Goal: Task Accomplishment & Management: Manage account settings

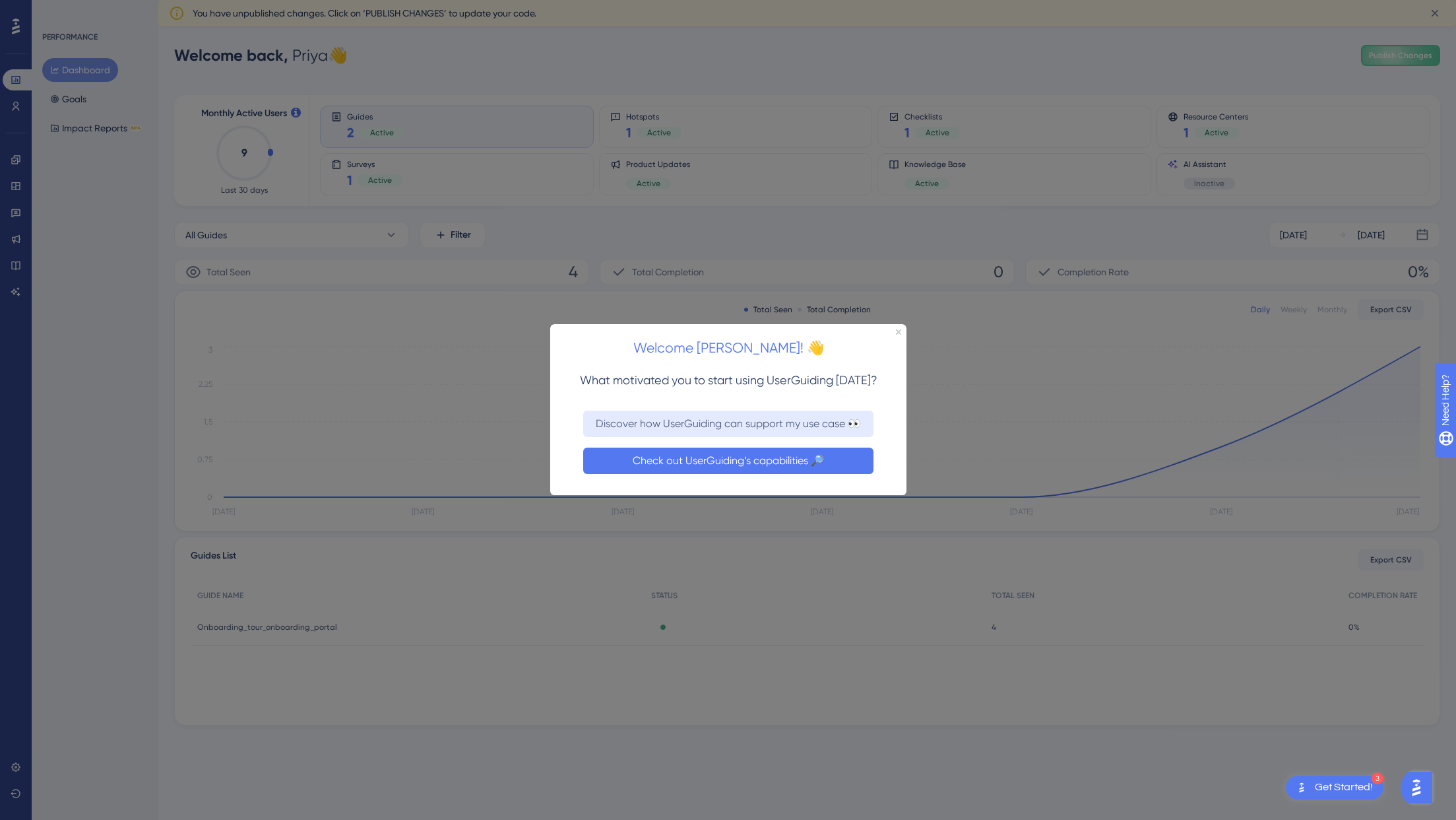
click at [656, 462] on button "Check out UserGuiding’s capabilities 🔎" at bounding box center [727, 460] width 291 height 26
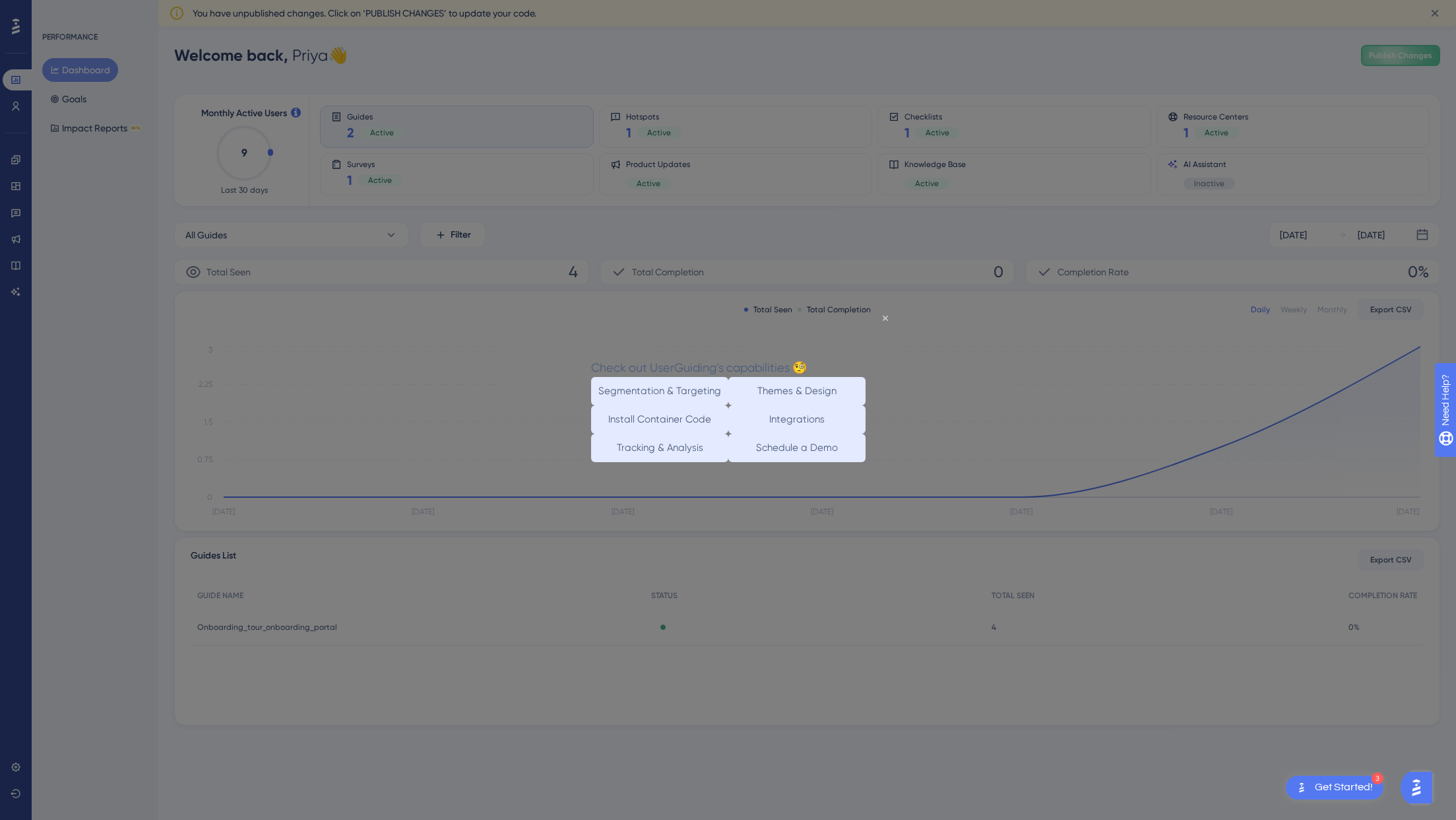
click at [941, 381] on div at bounding box center [728, 410] width 1456 height 820
click at [884, 318] on icon "Close Preview" at bounding box center [884, 317] width 5 height 5
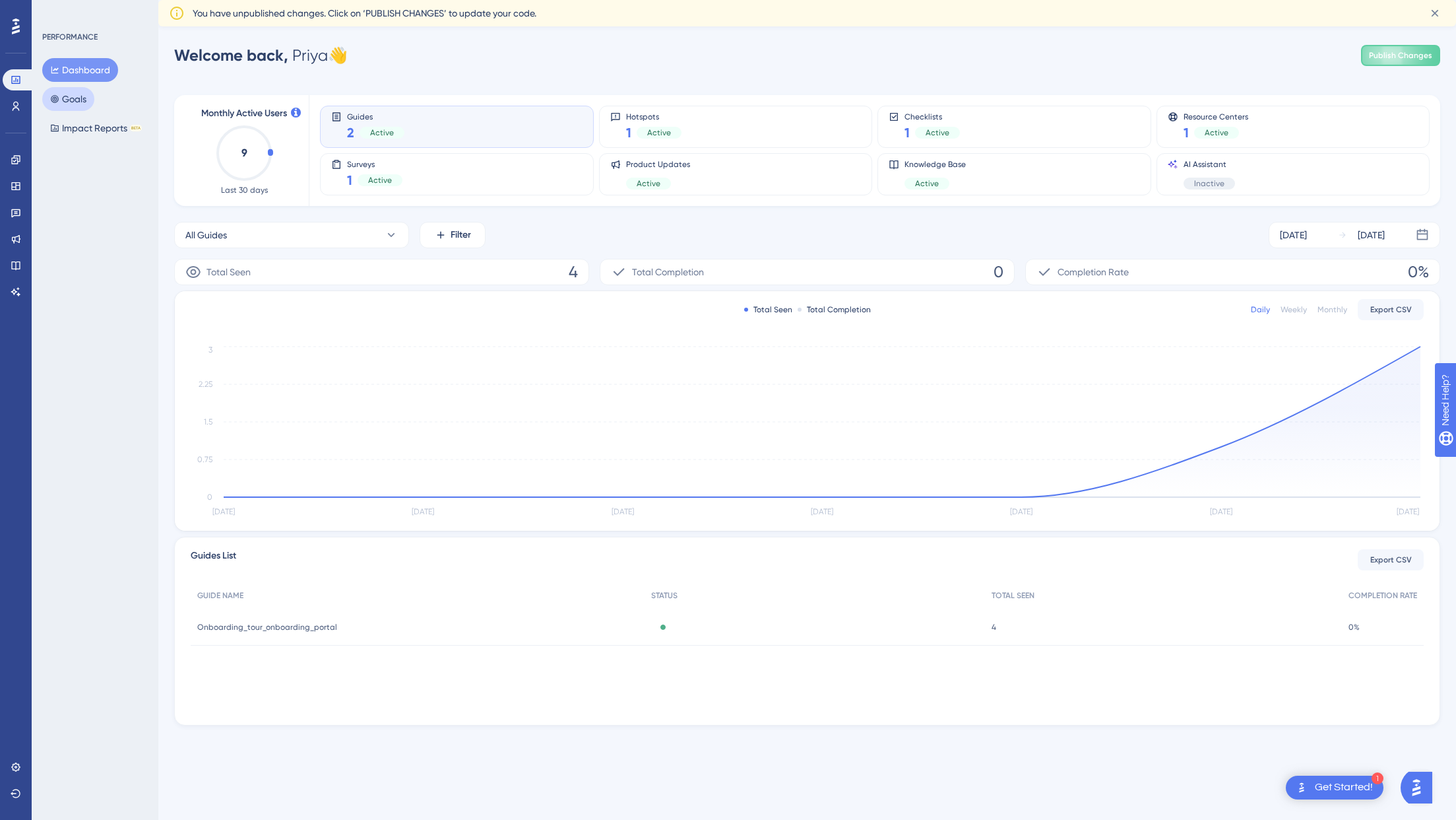
click at [77, 105] on button "Goals" at bounding box center [68, 99] width 52 height 24
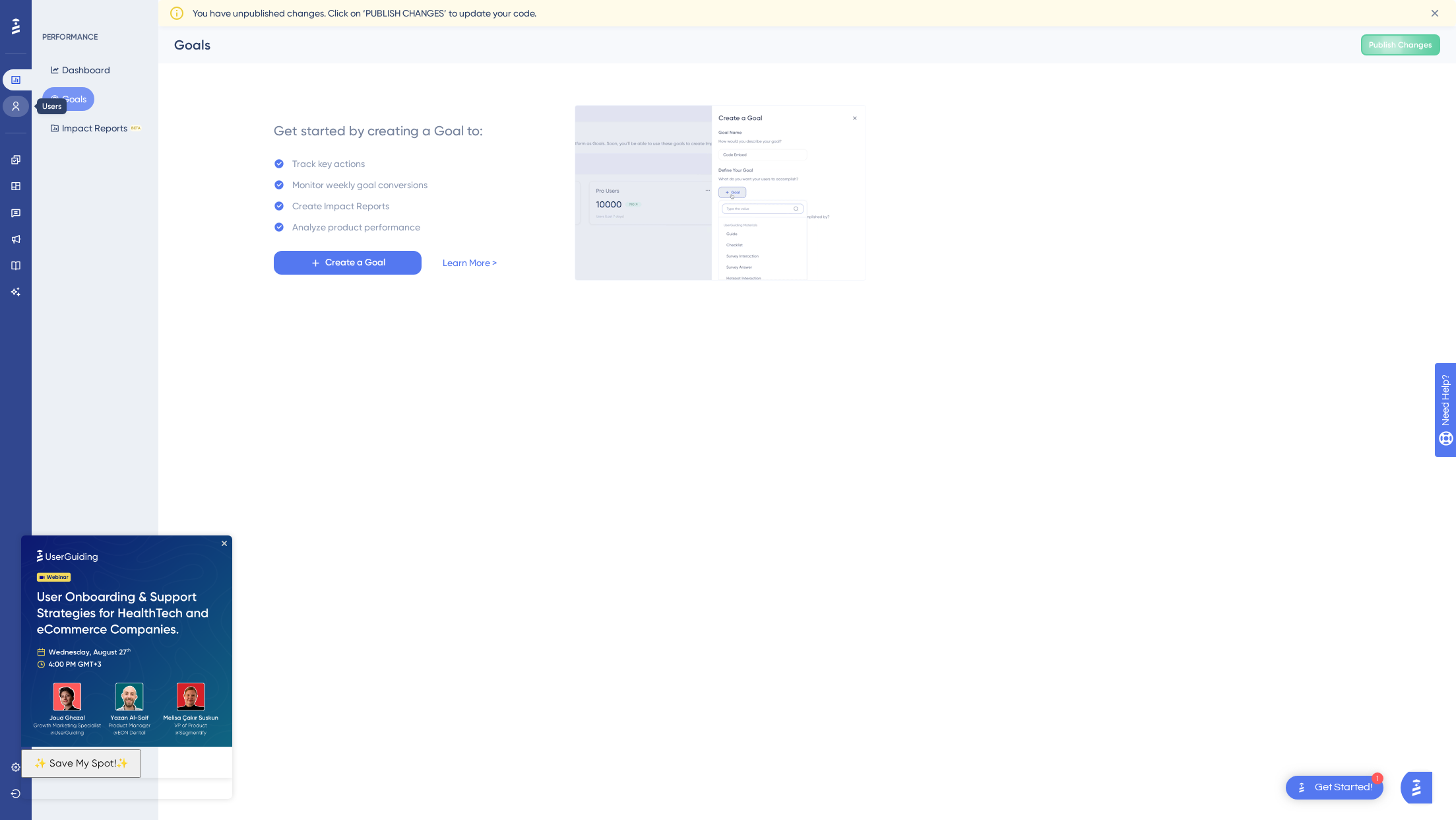
click at [16, 110] on icon at bounding box center [16, 106] width 11 height 11
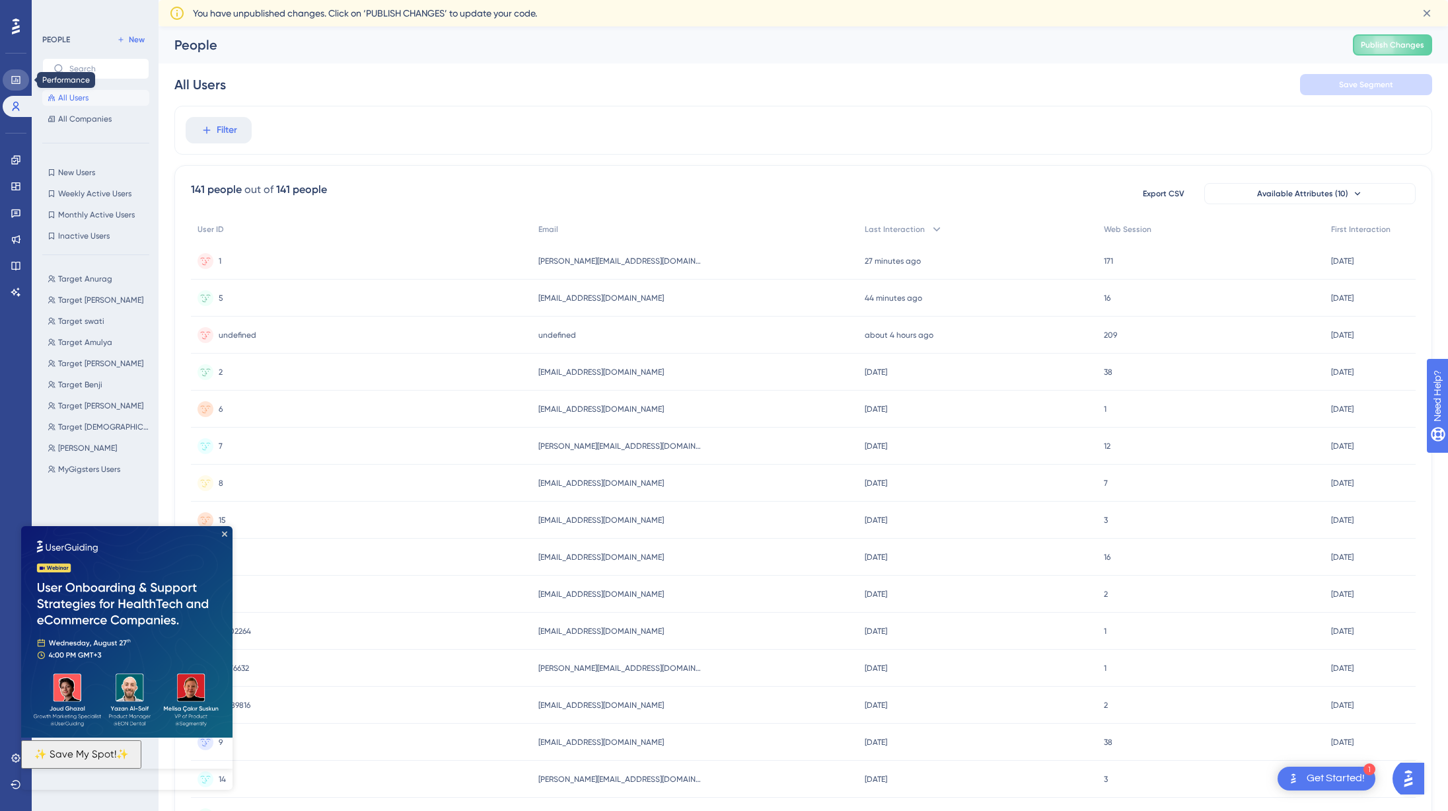
click at [7, 80] on link at bounding box center [16, 79] width 26 height 21
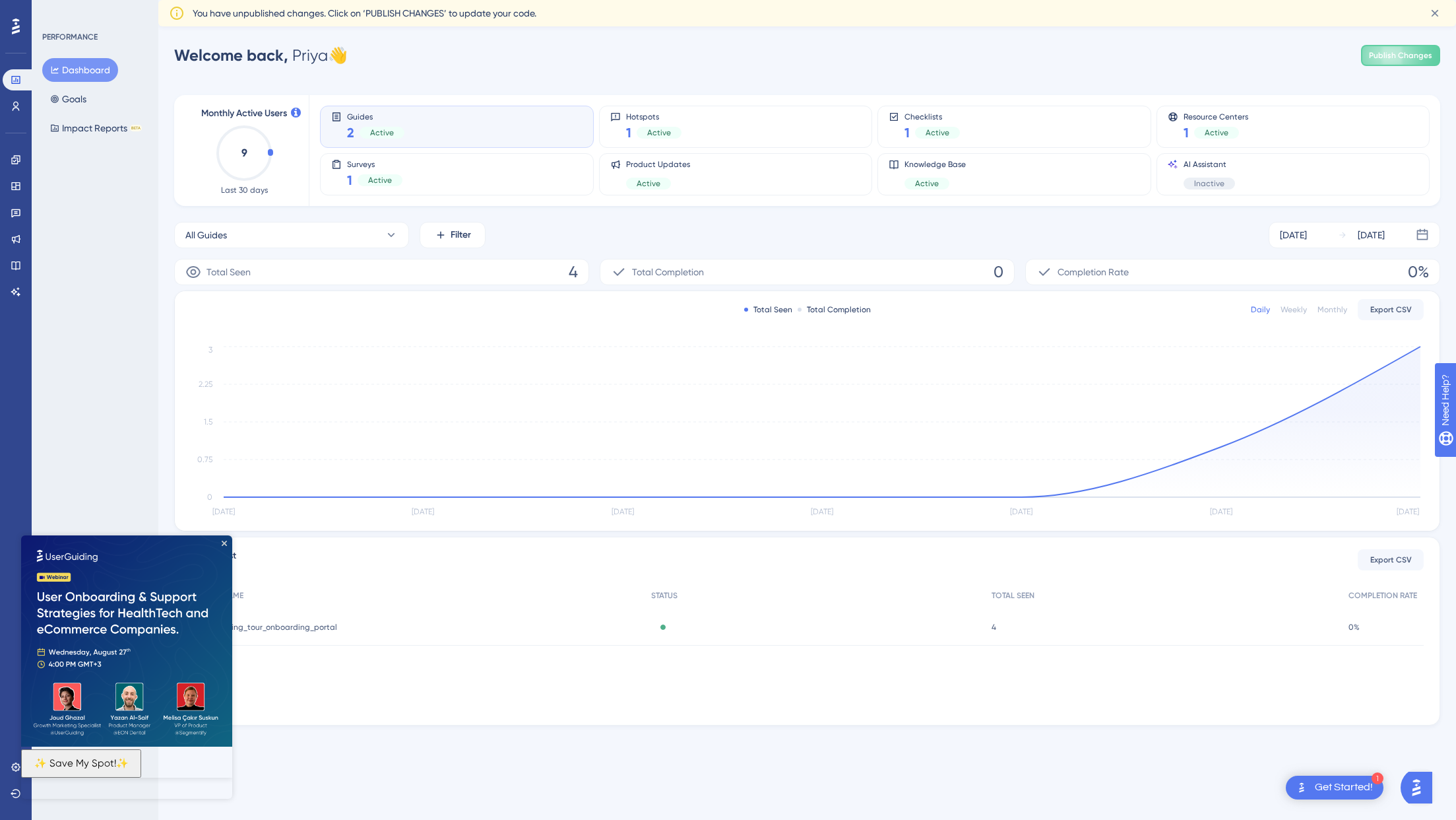
click at [532, 145] on div "Guides 2 Active" at bounding box center [456, 127] width 274 height 42
click at [409, 129] on div "Guides 2 Active" at bounding box center [457, 127] width 252 height 30
click at [73, 72] on button "Dashboard" at bounding box center [80, 70] width 76 height 24
click at [11, 106] on icon at bounding box center [16, 106] width 11 height 11
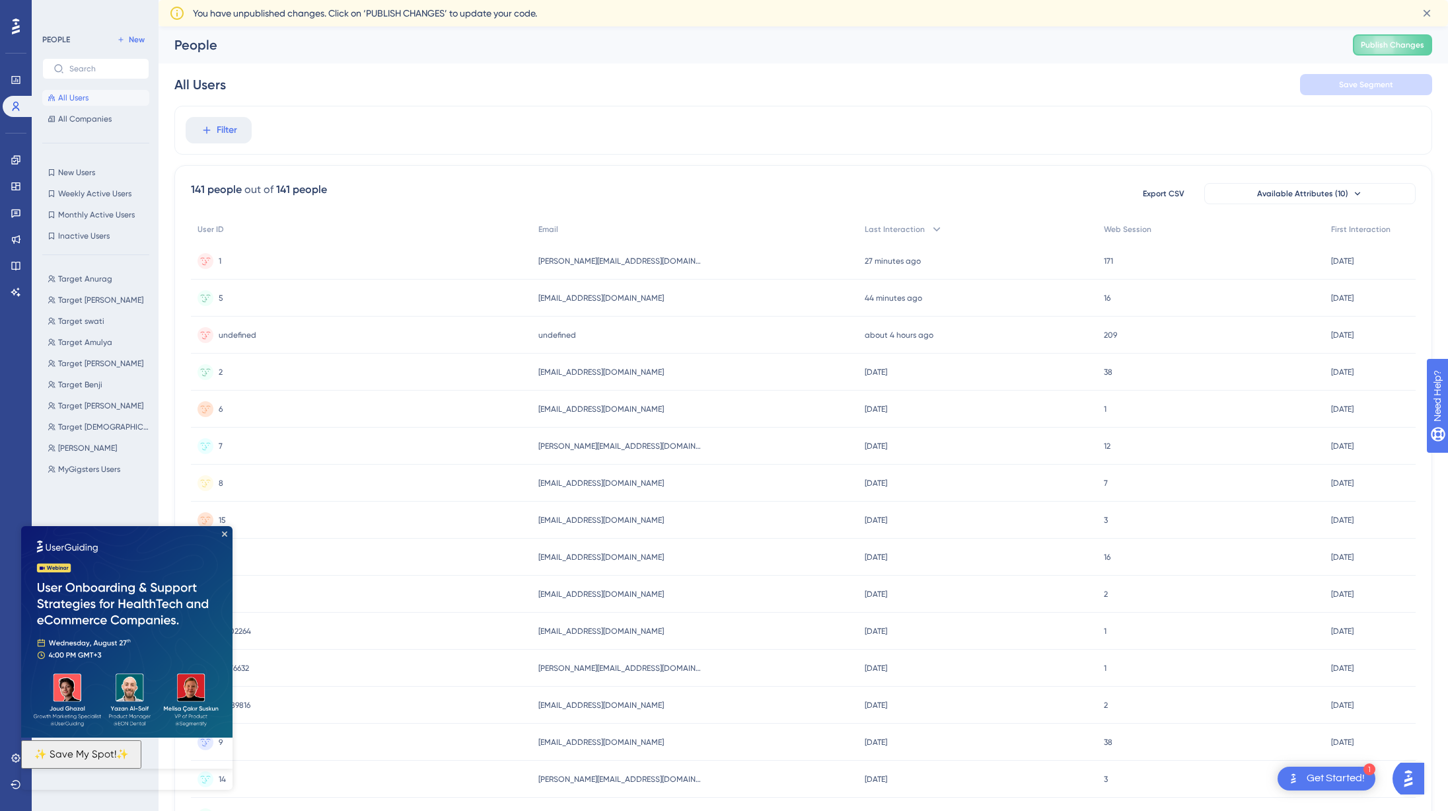
click at [12, 26] on icon at bounding box center [16, 26] width 8 height 17
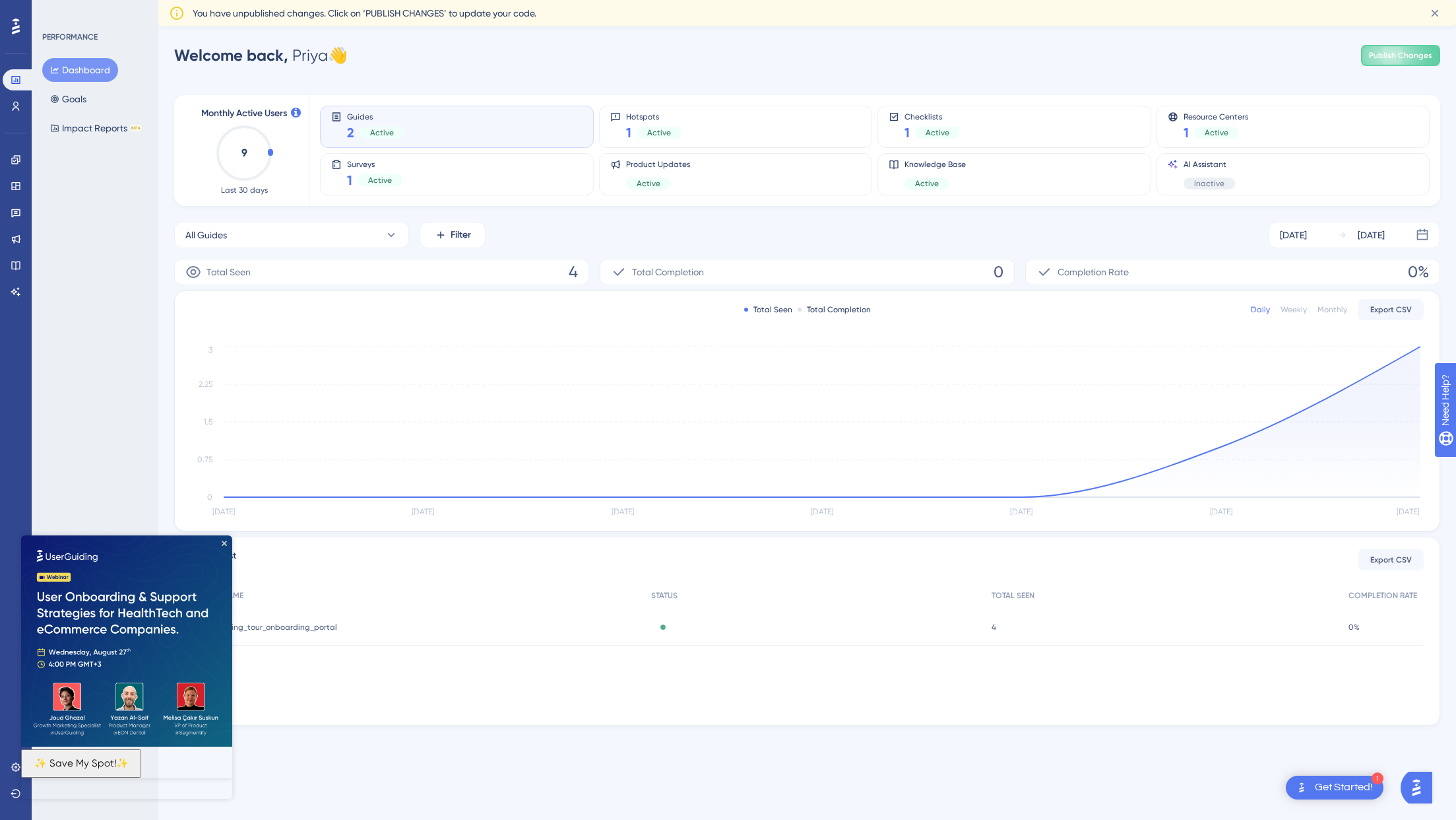
click at [245, 159] on text "9" at bounding box center [245, 153] width 6 height 13
click at [364, 138] on div "Active" at bounding box center [381, 133] width 45 height 12
click at [380, 128] on span "Active" at bounding box center [382, 133] width 24 height 11
click at [355, 114] on span "Guides" at bounding box center [375, 116] width 57 height 9
click at [338, 116] on icon at bounding box center [337, 116] width 8 height 9
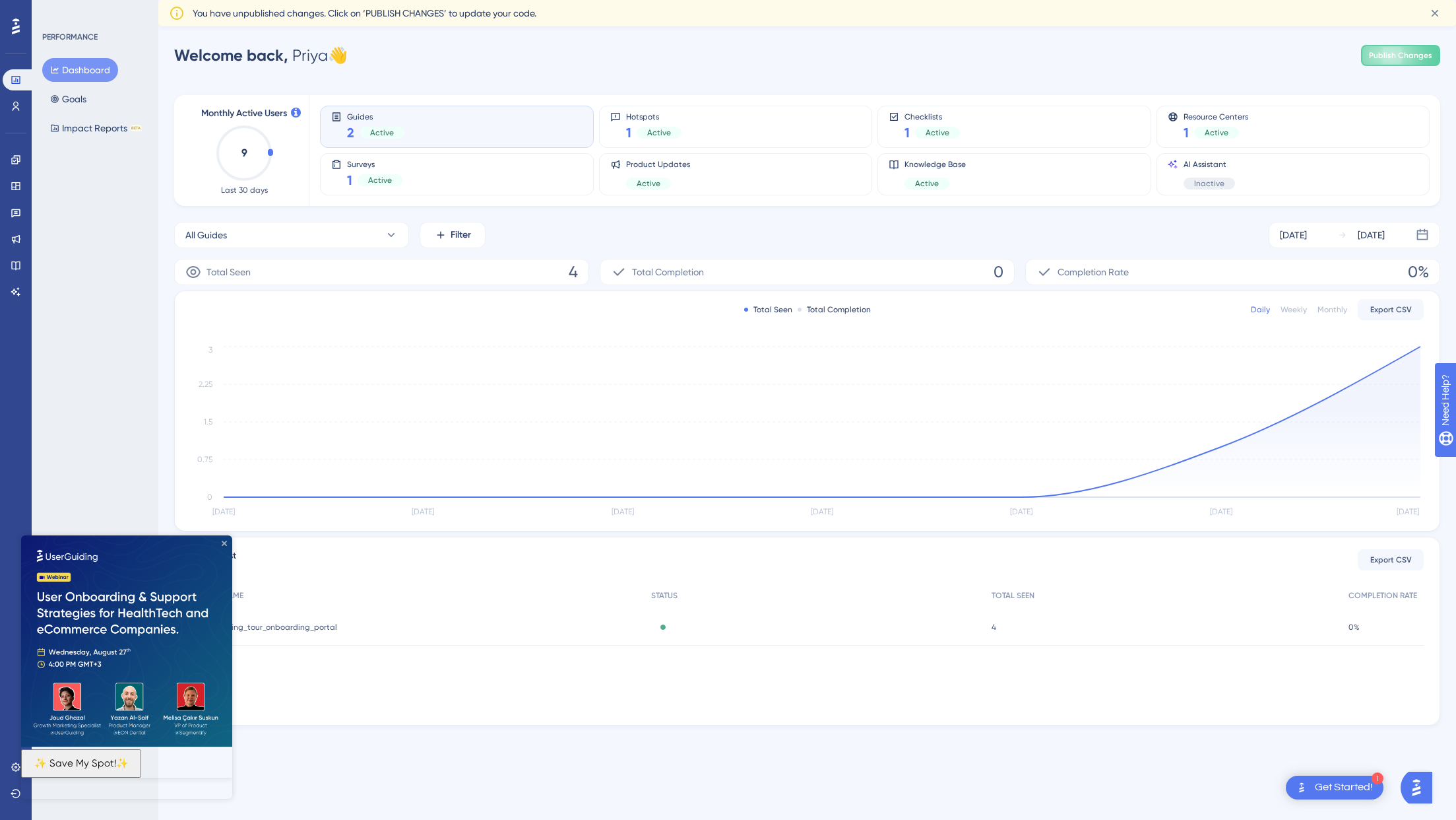
click at [225, 540] on icon "Close Preview" at bounding box center [224, 542] width 5 height 5
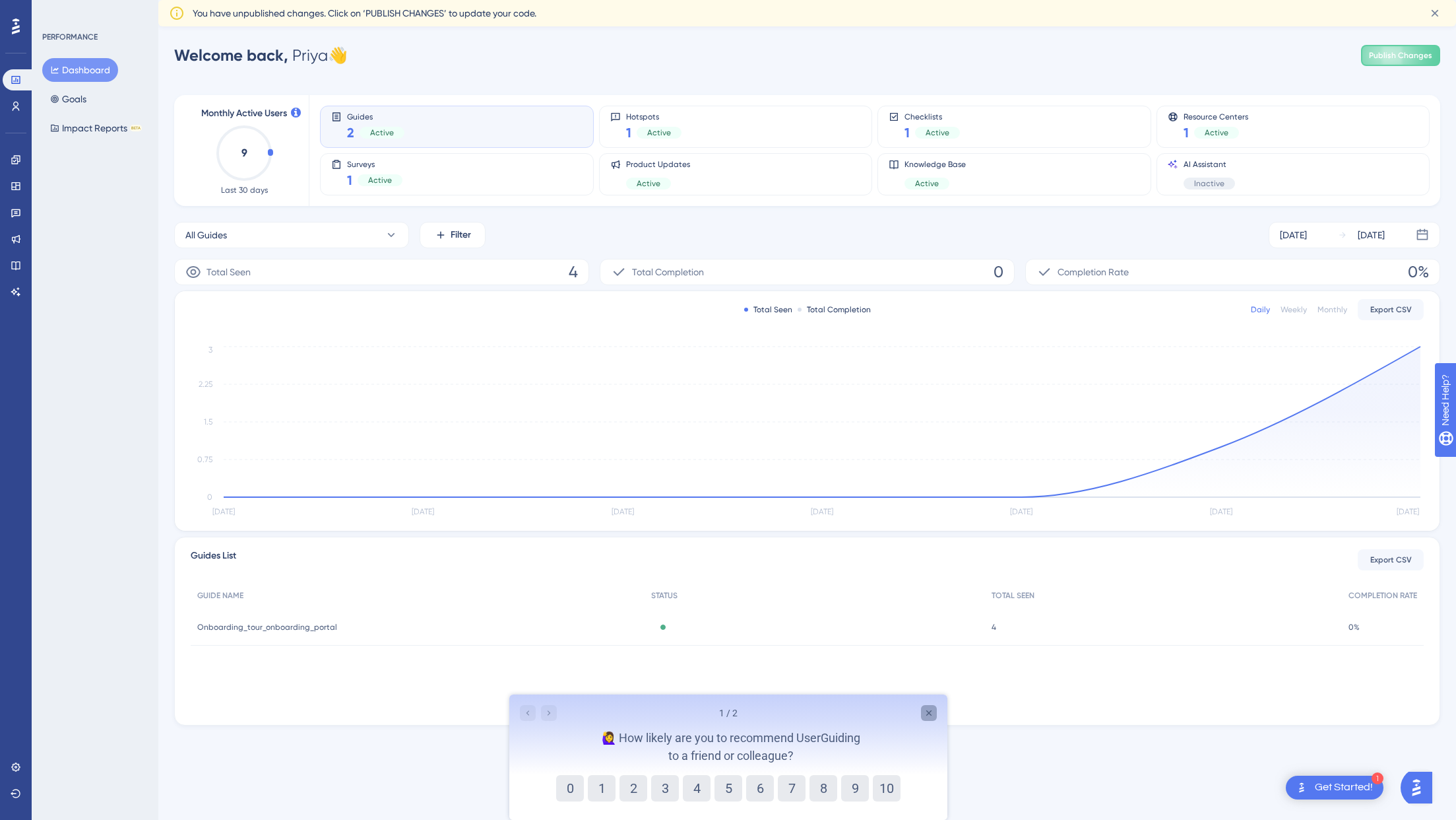
click at [921, 711] on div "Close survey" at bounding box center [929, 713] width 16 height 16
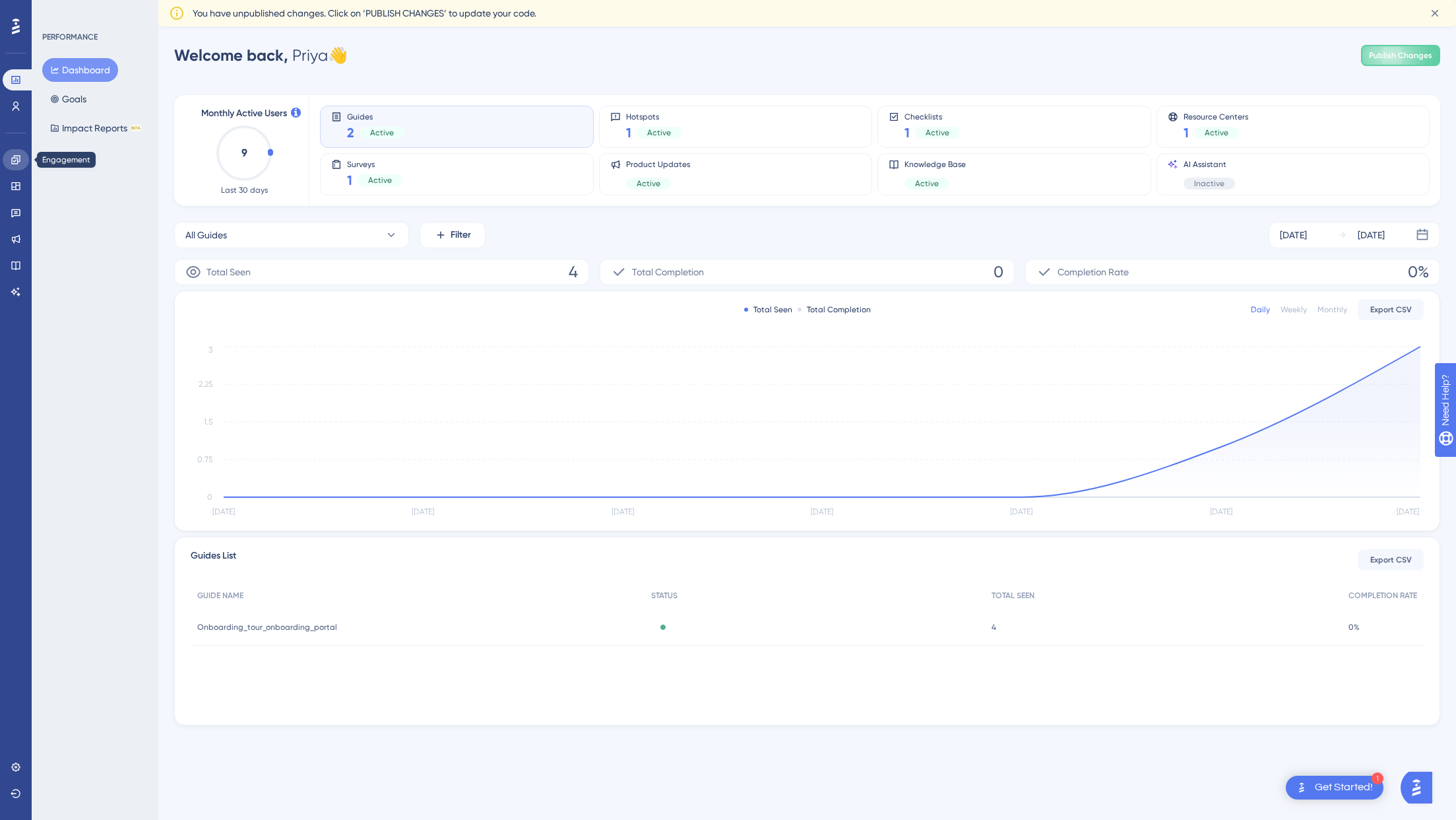
click at [20, 165] on link at bounding box center [16, 159] width 26 height 21
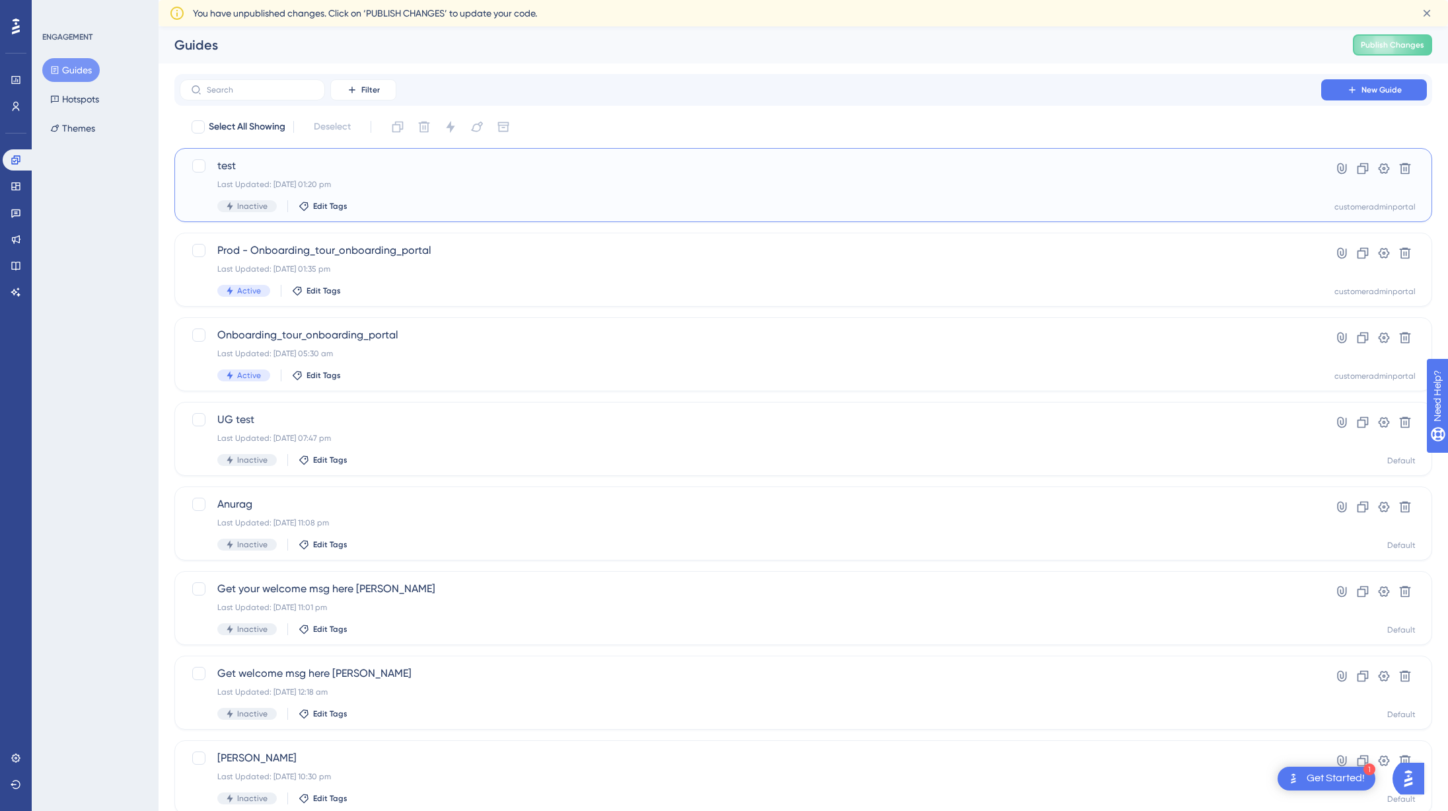
click at [430, 172] on span "test" at bounding box center [750, 166] width 1066 height 16
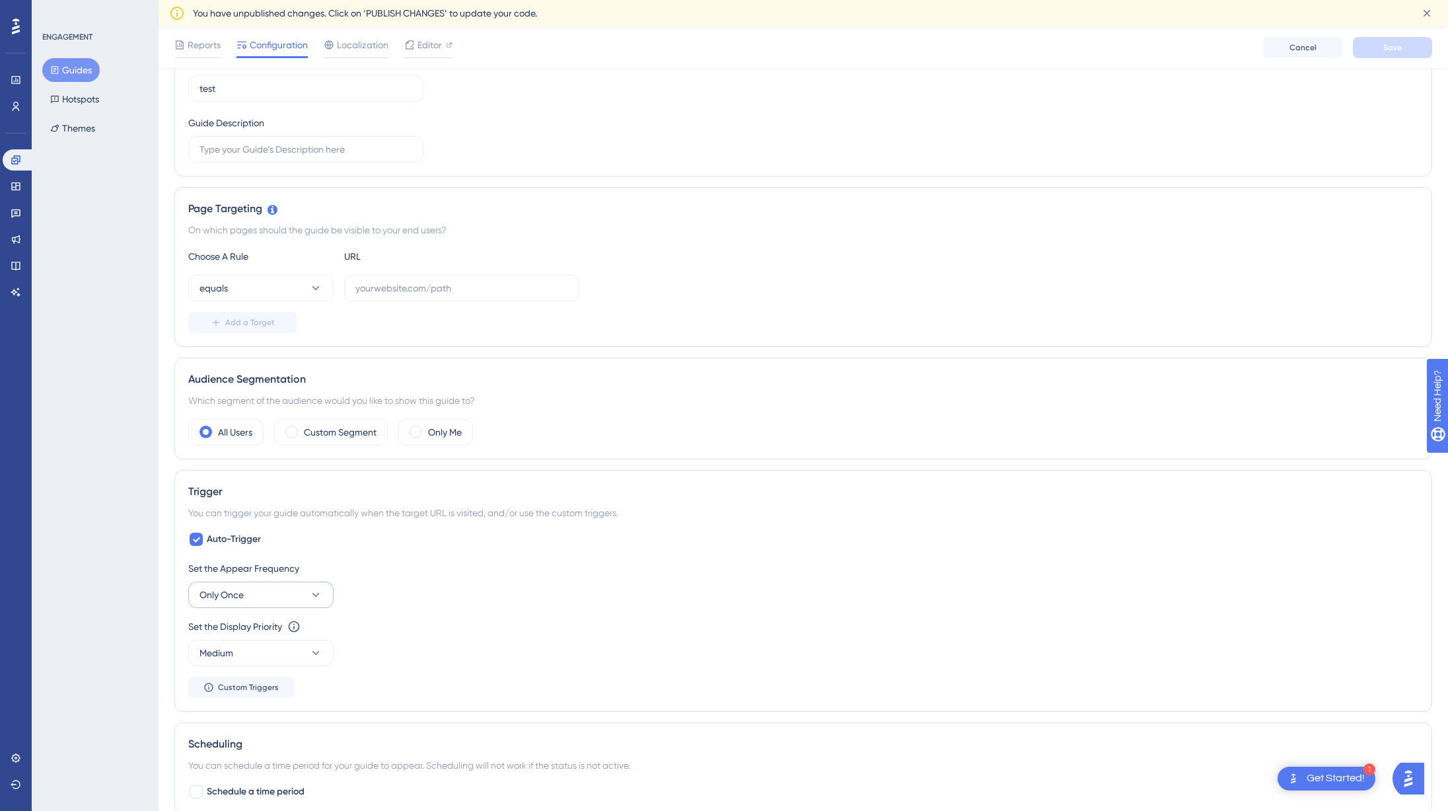
scroll to position [254, 0]
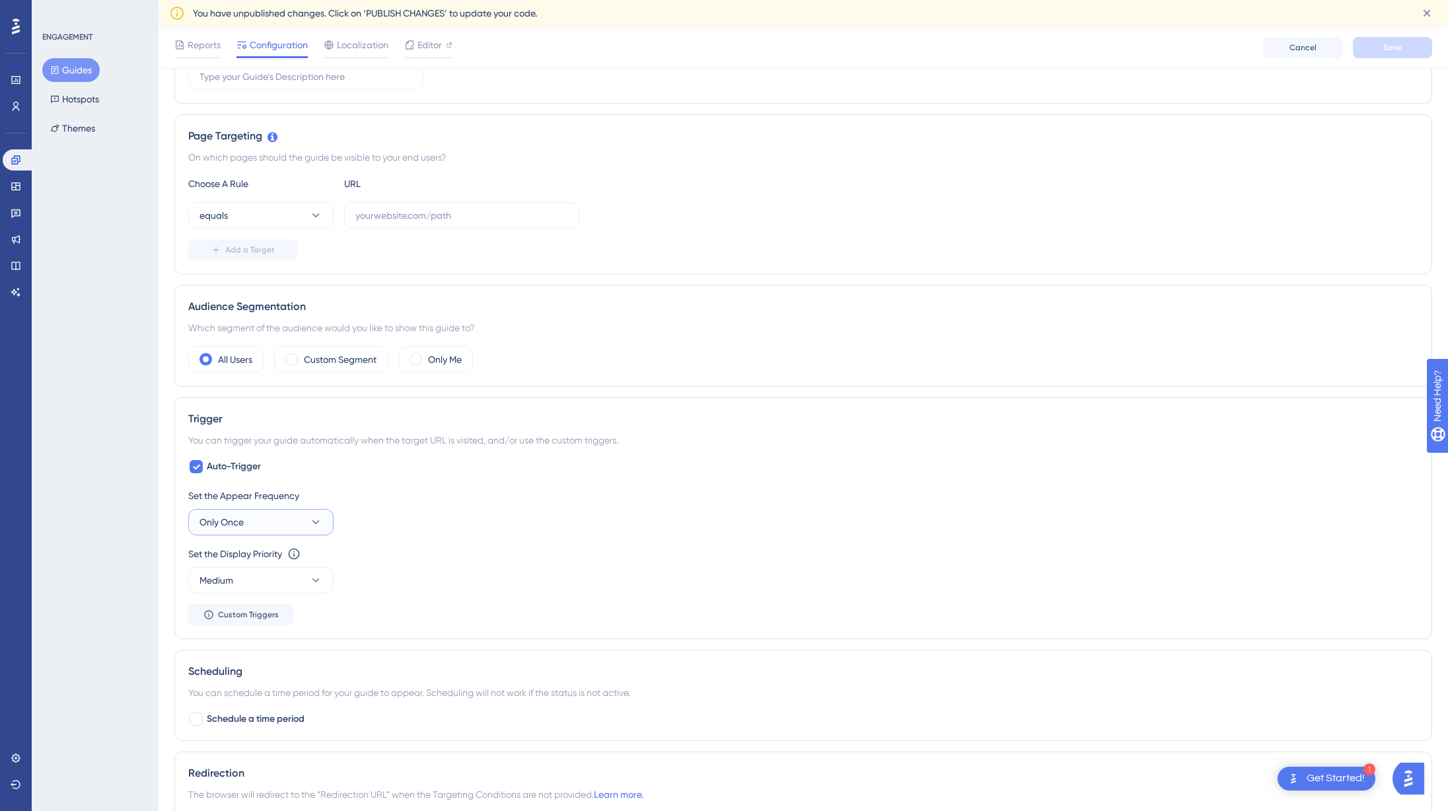
click at [290, 519] on button "Only Once" at bounding box center [260, 522] width 145 height 26
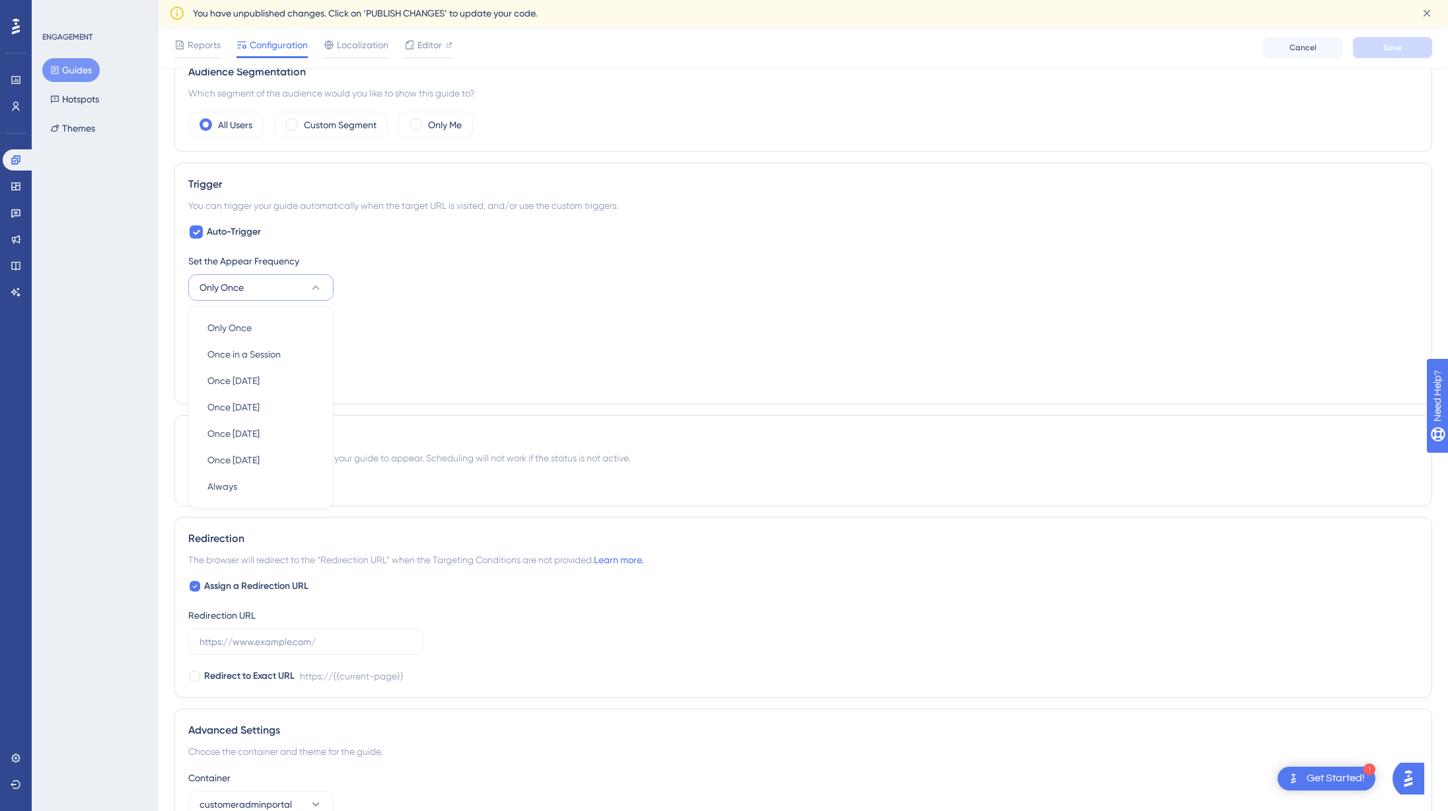
click at [343, 387] on div "Set the Appear Frequency Only Once Only Once Only Once Once in a Session Once i…" at bounding box center [803, 321] width 1230 height 137
click at [274, 380] on span "Custom Triggers" at bounding box center [248, 380] width 61 height 11
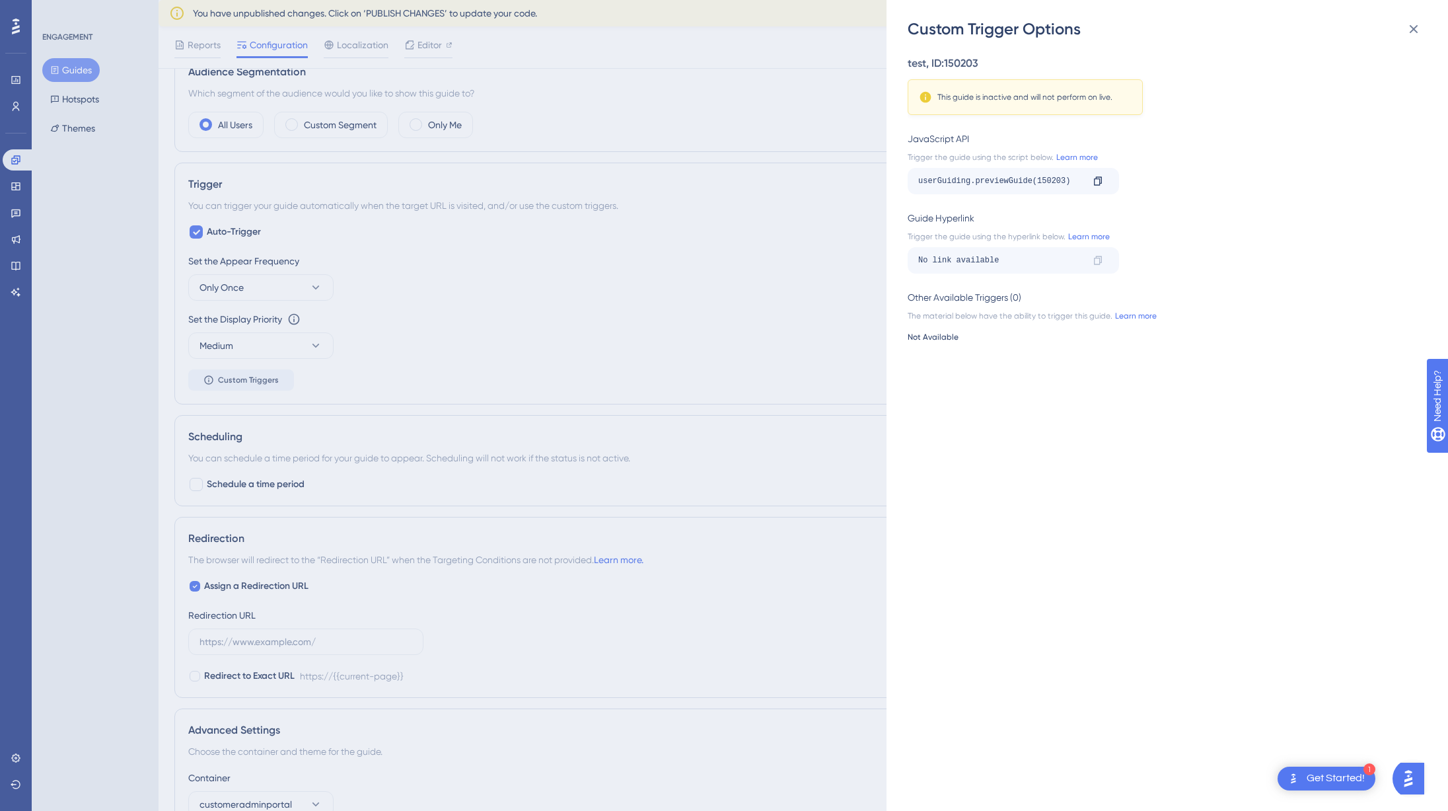
click at [842, 284] on div "Custom Trigger Options test , ID: 150203 This guide is inactive and will not pe…" at bounding box center [724, 405] width 1448 height 811
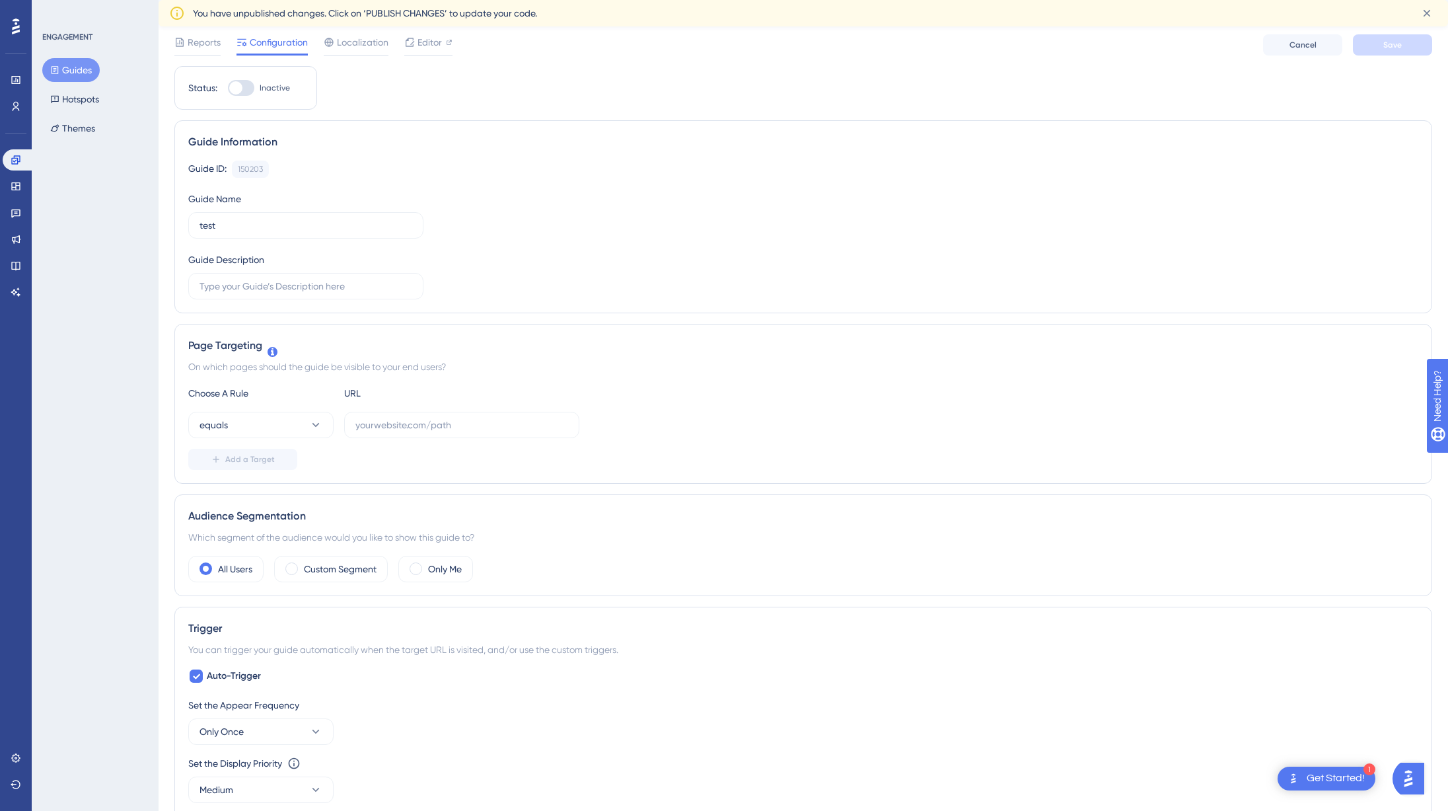
scroll to position [0, 0]
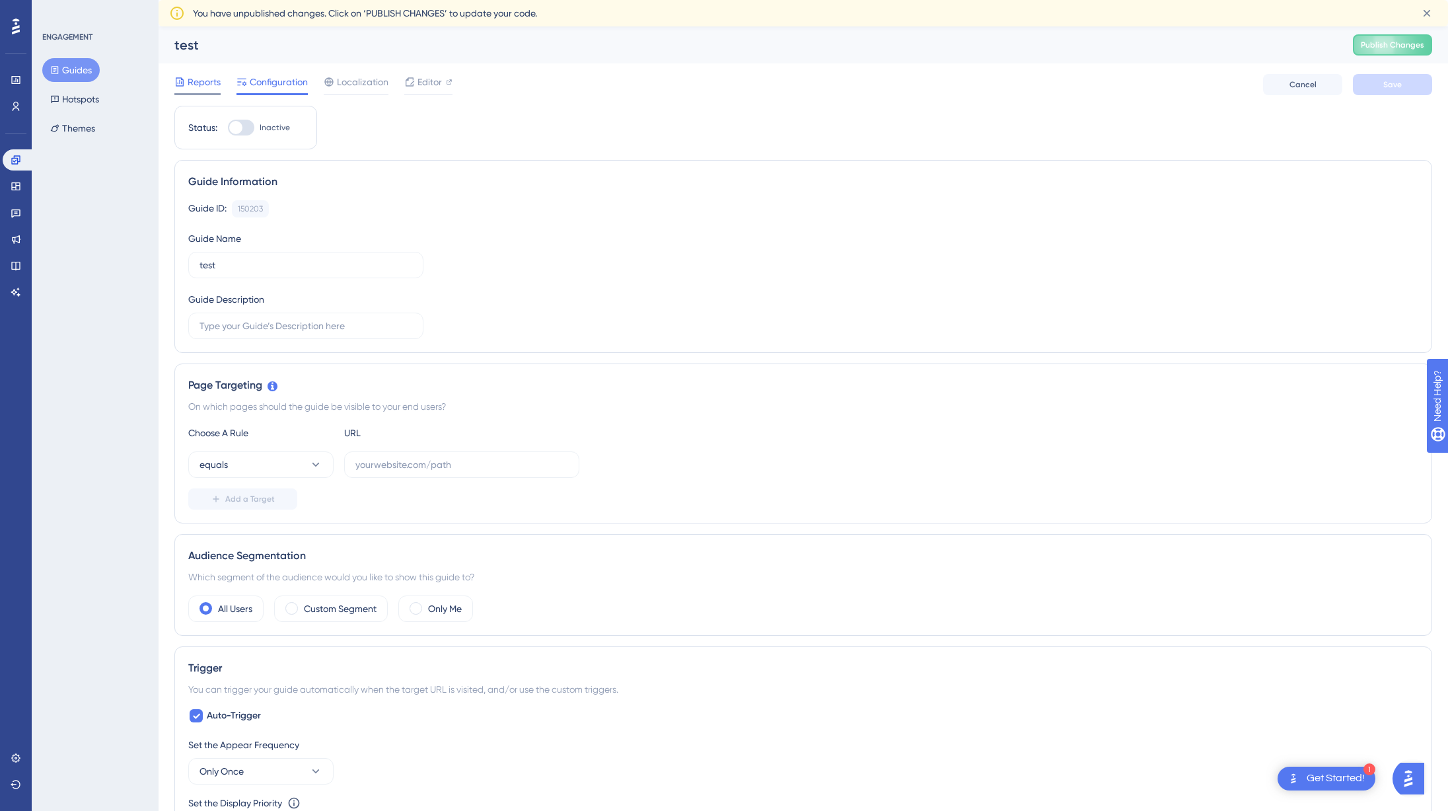
click at [186, 81] on div "Reports" at bounding box center [197, 82] width 46 height 16
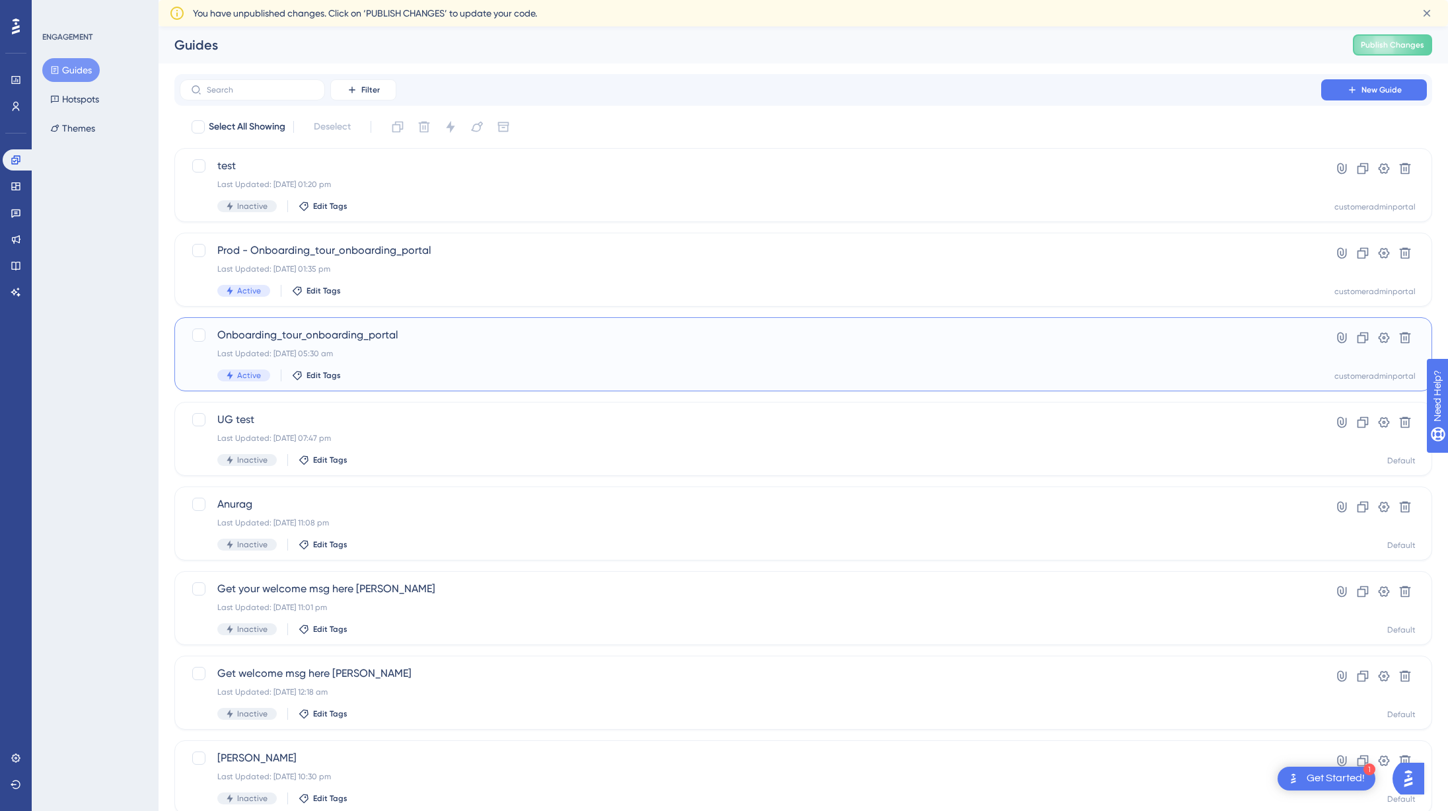
click at [485, 355] on div "Last Updated: [DATE] 05:30 am" at bounding box center [750, 353] width 1066 height 11
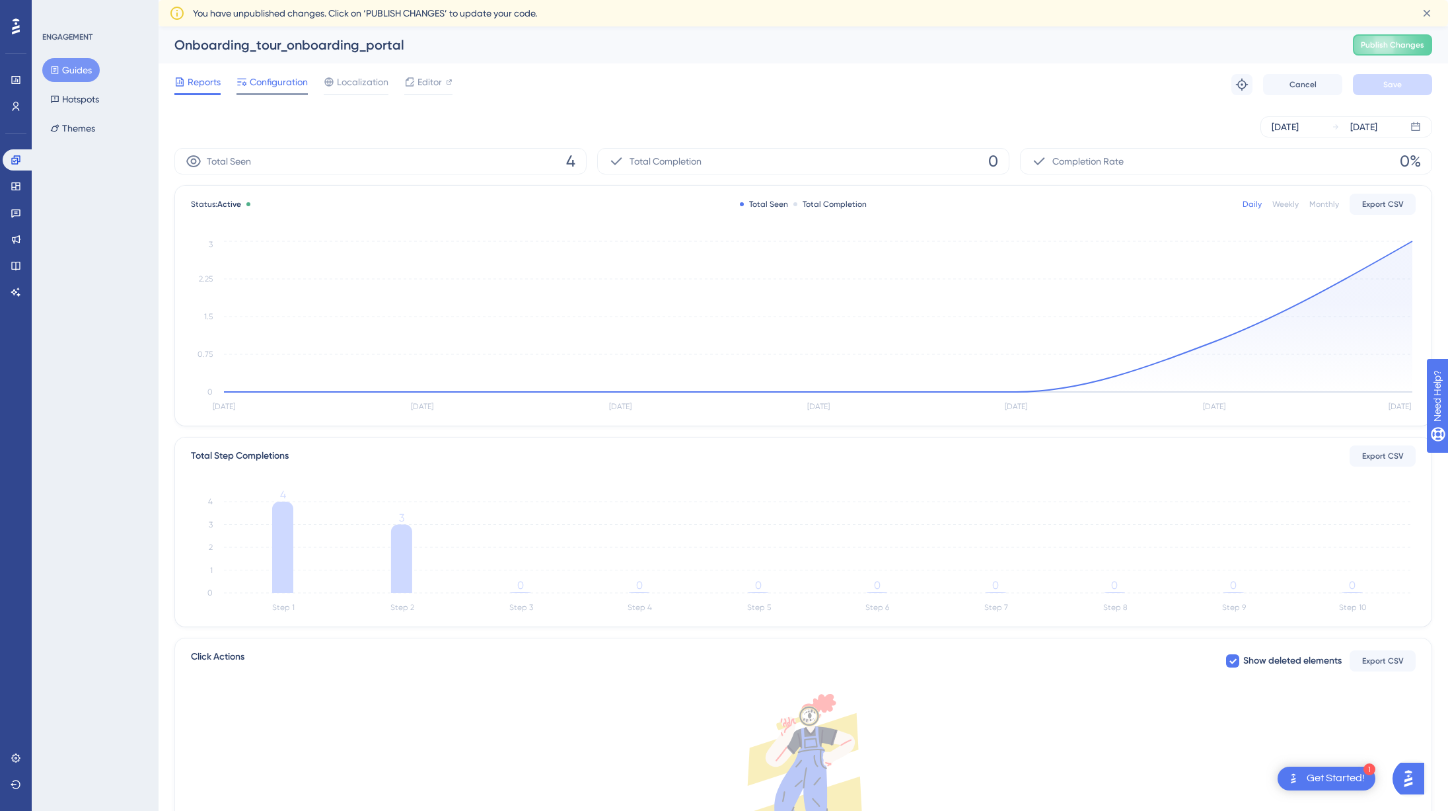
click at [274, 92] on div "Configuration" at bounding box center [272, 84] width 71 height 21
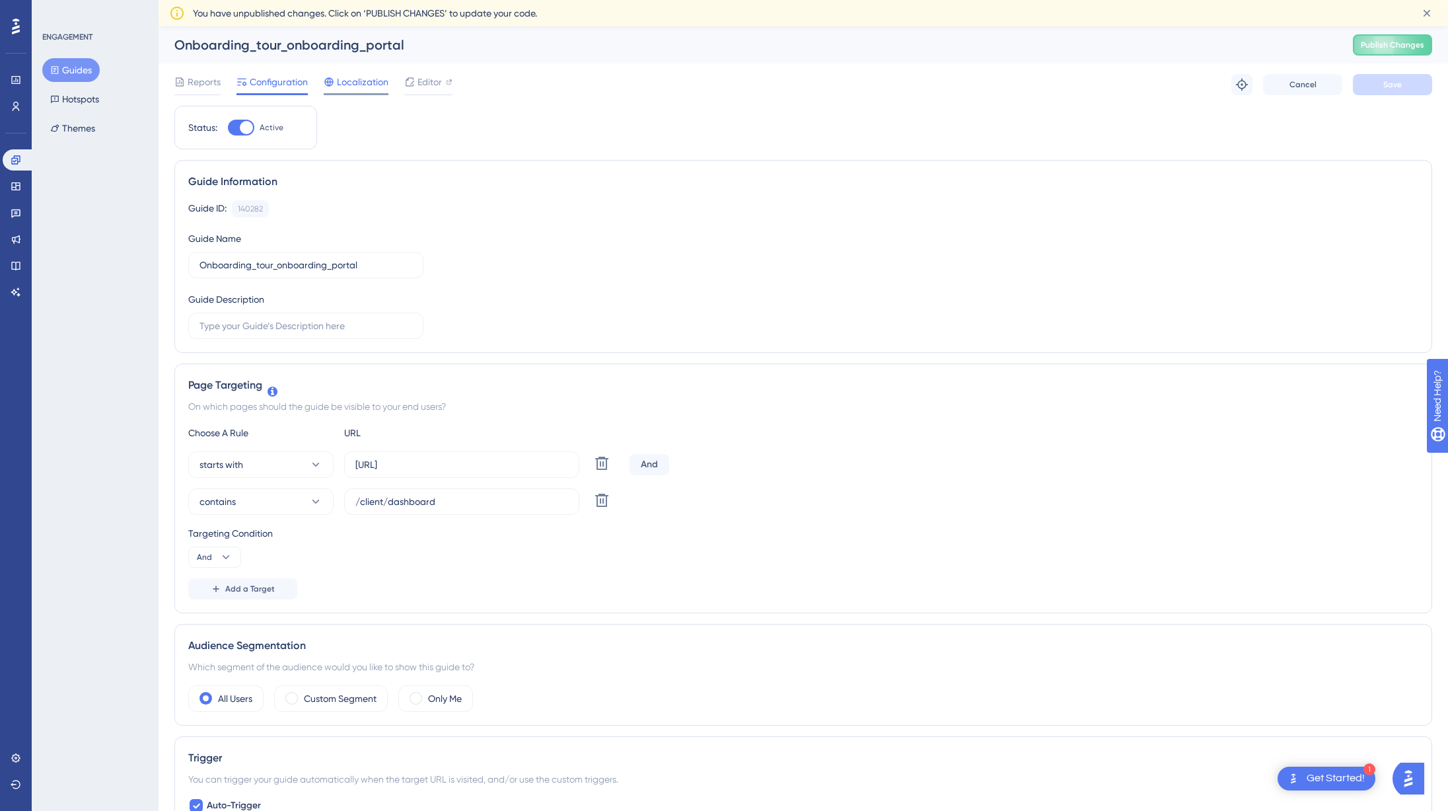
click at [366, 83] on span "Localization" at bounding box center [363, 82] width 52 height 16
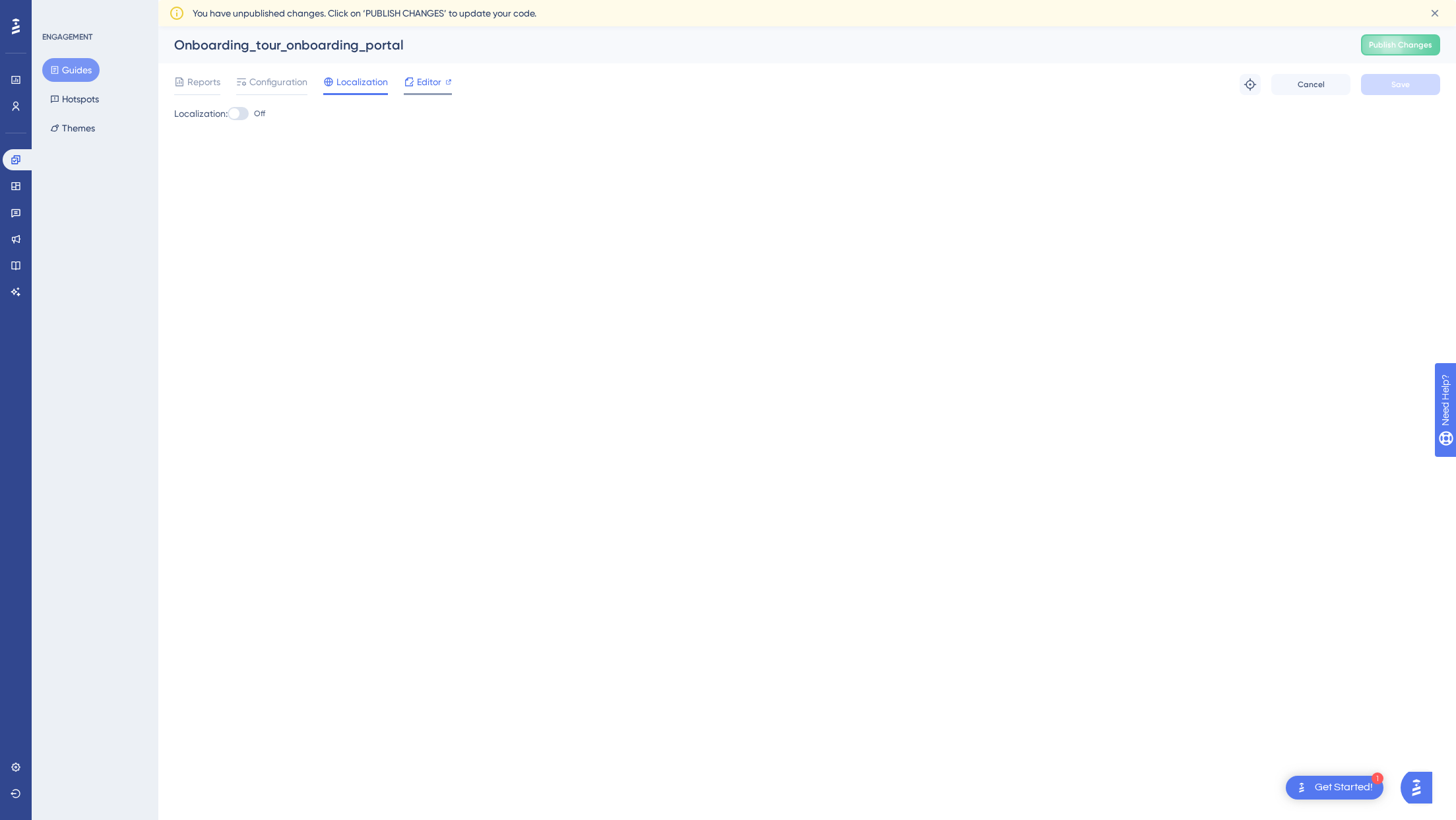
click at [430, 83] on span "Editor" at bounding box center [429, 82] width 24 height 16
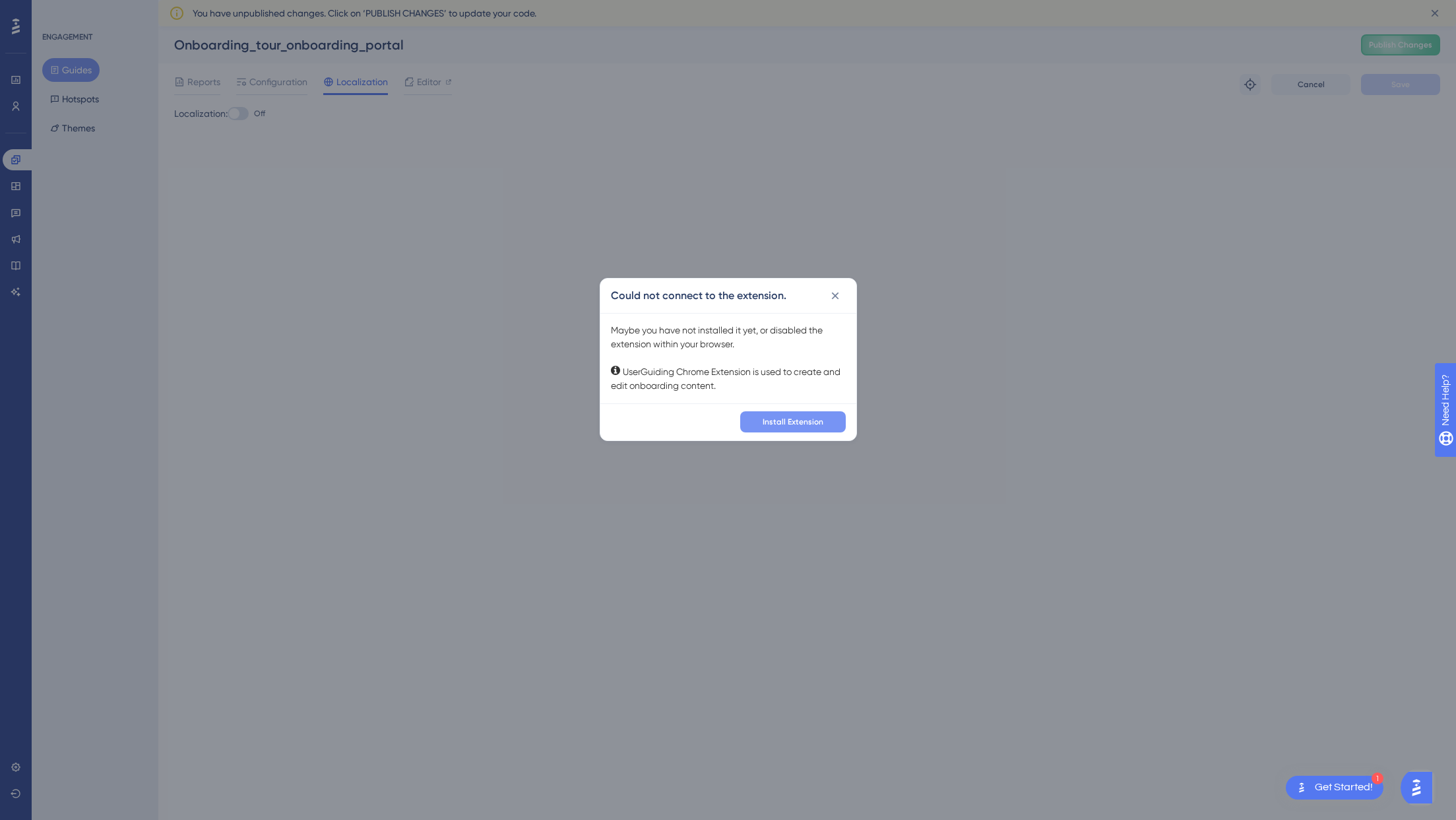
click at [785, 419] on span "Install Extension" at bounding box center [793, 421] width 61 height 11
